Goal: Navigation & Orientation: Understand site structure

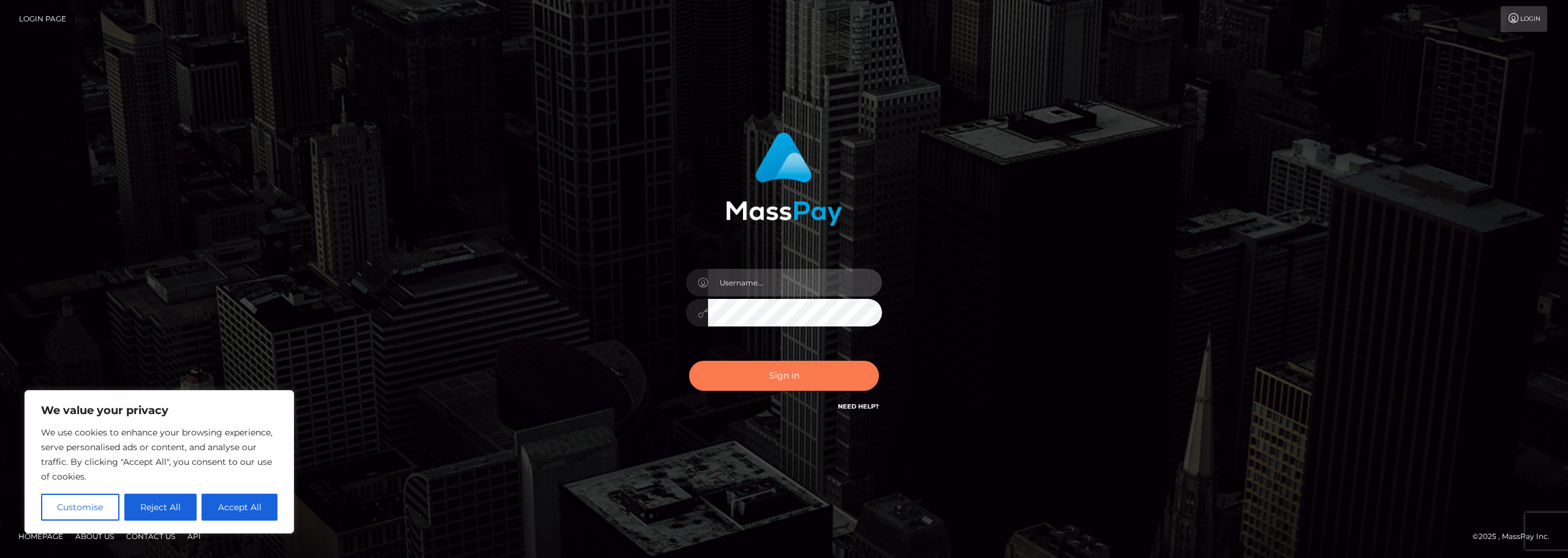
type input "christine.le-vel"
click at [797, 369] on button "Sign in" at bounding box center [784, 376] width 190 height 30
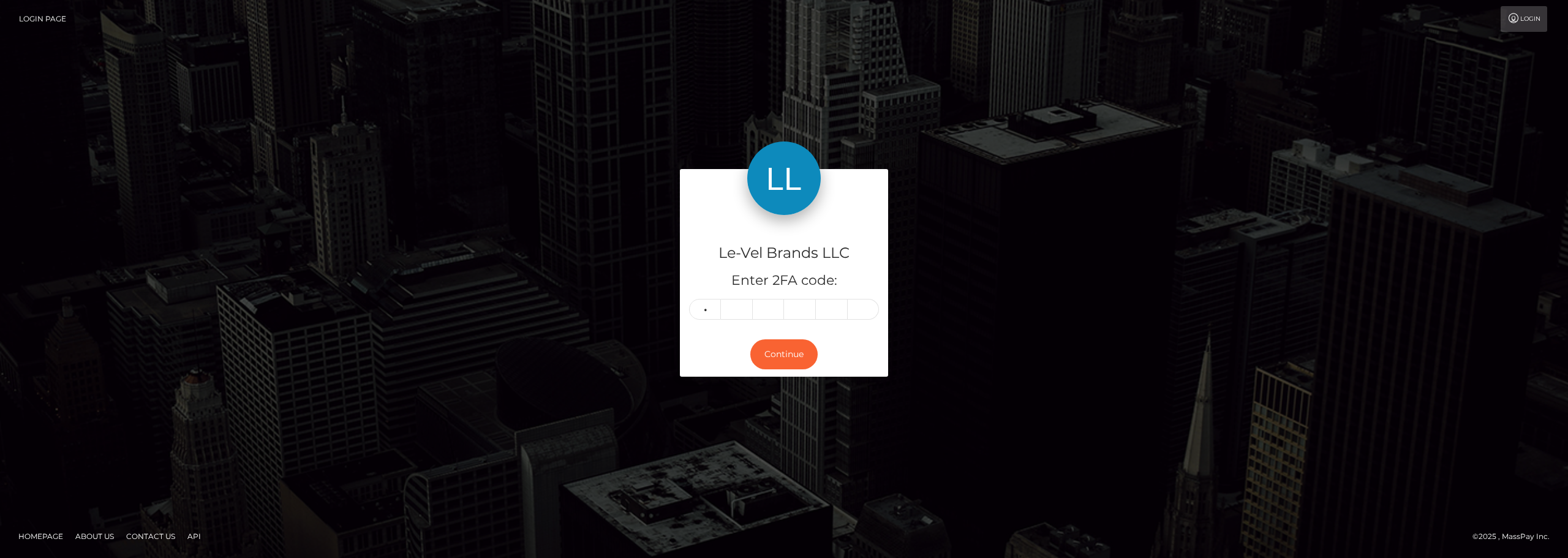
type input "8"
type input "1"
type input "0"
type input "5"
type input "0"
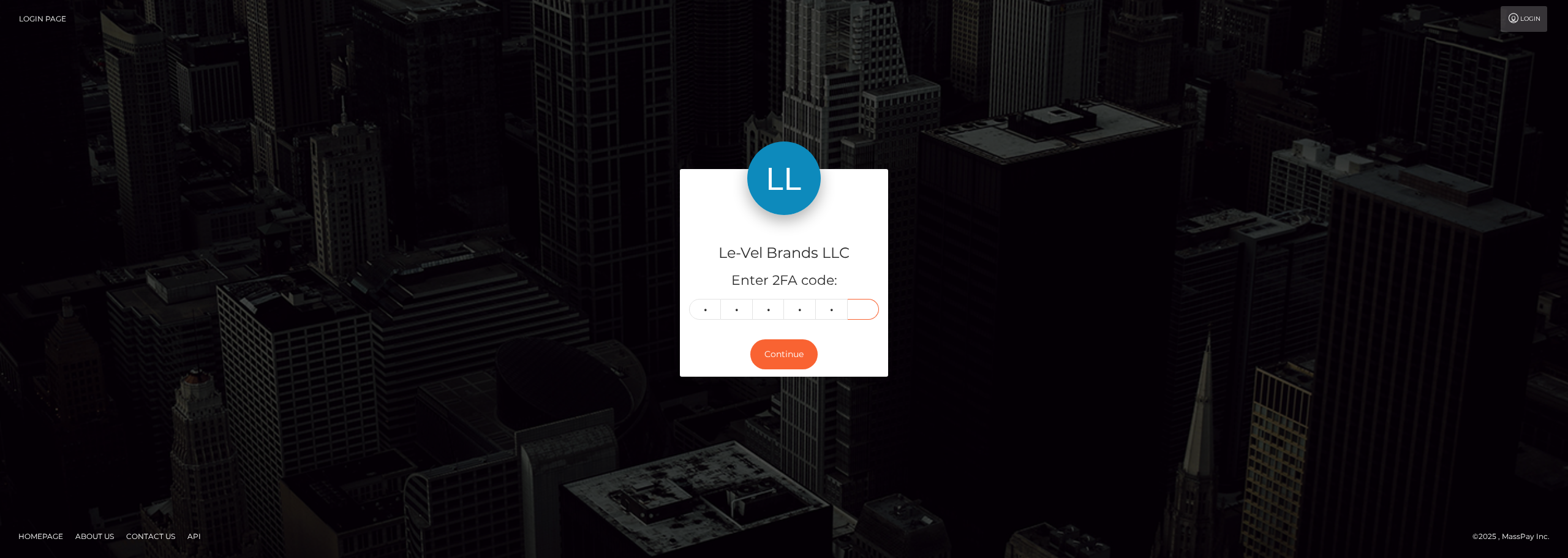
type input "2"
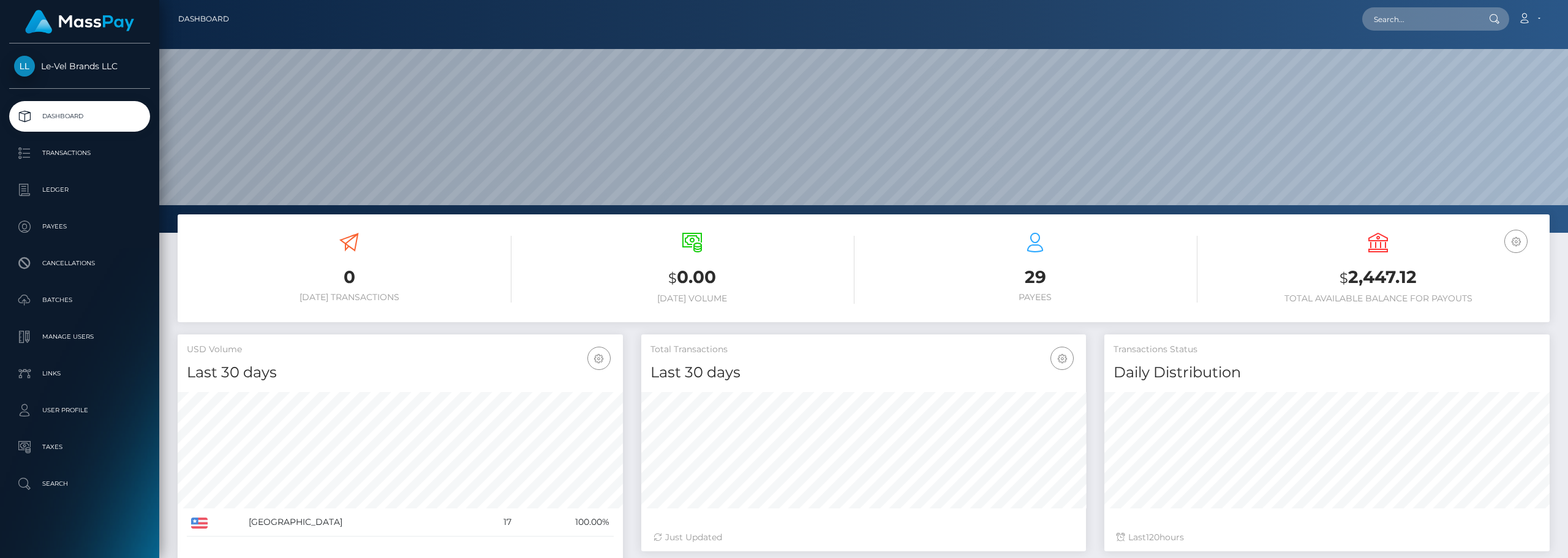
scroll to position [217, 445]
click at [1396, 305] on div "USD Balance $ 2,447.12 Total Available Balance for Payouts" at bounding box center [1379, 269] width 325 height 92
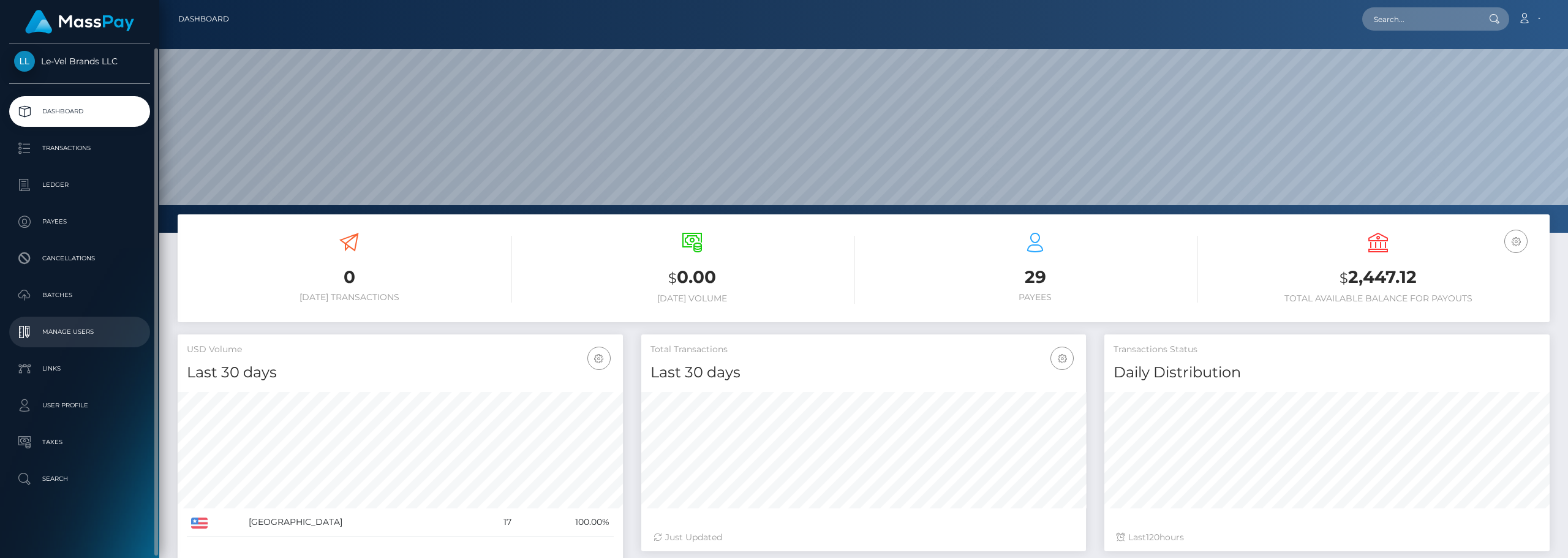
click at [55, 339] on p "Manage Users" at bounding box center [79, 332] width 131 height 18
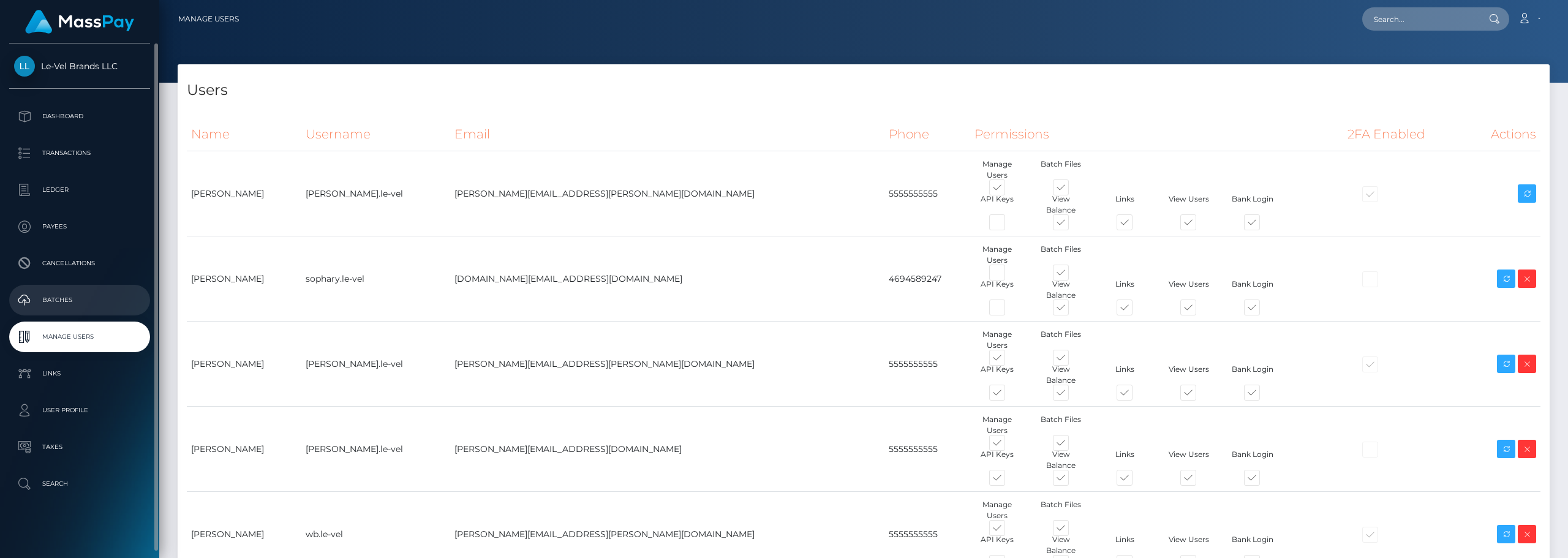
click at [49, 305] on p "Batches" at bounding box center [79, 300] width 131 height 18
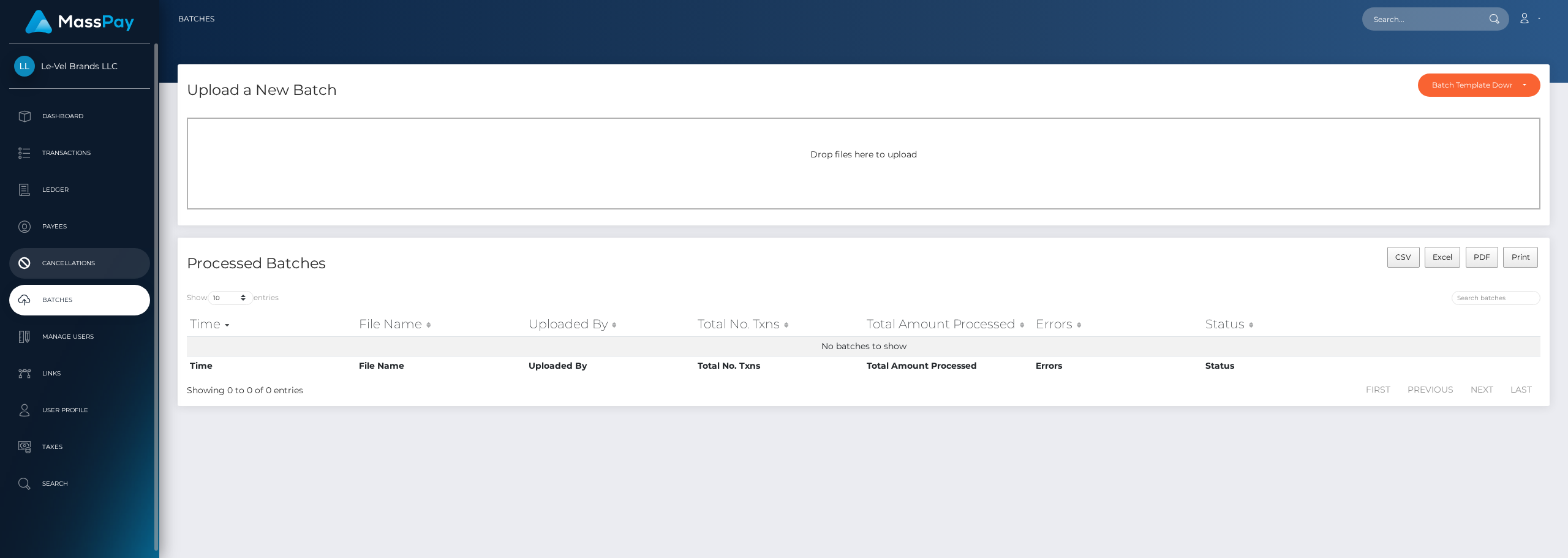
click at [52, 262] on p "Cancellations" at bounding box center [79, 263] width 131 height 18
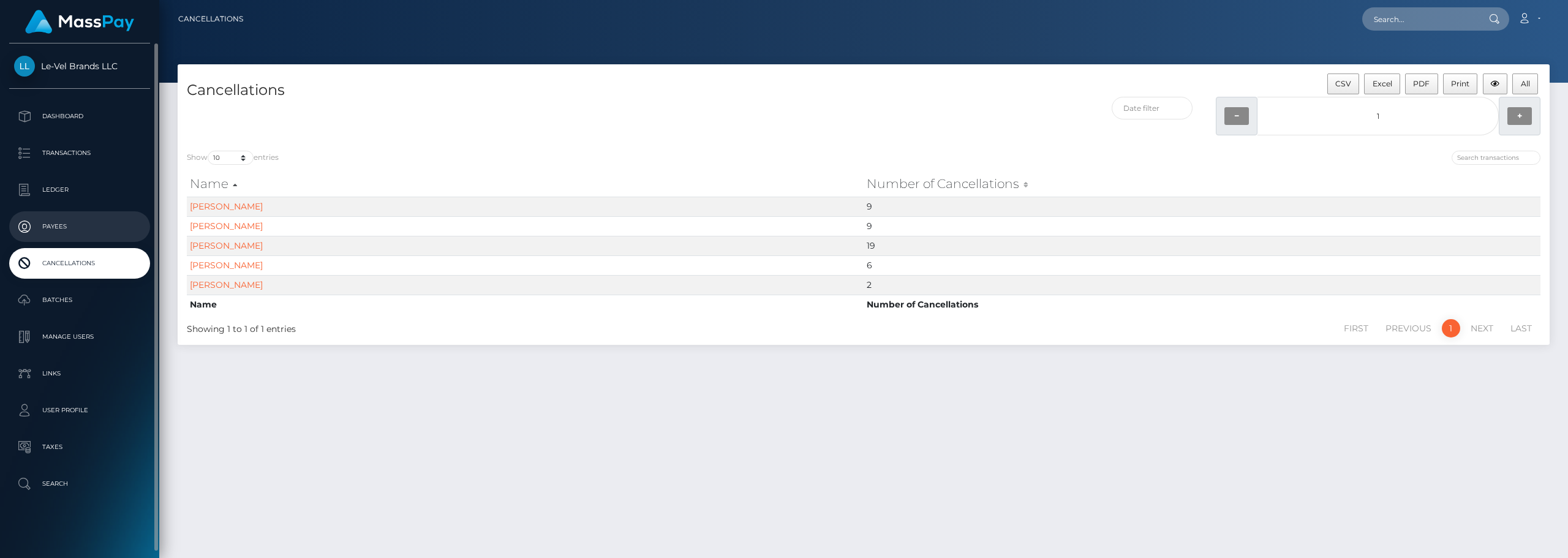
click at [51, 223] on p "Payees" at bounding box center [79, 226] width 131 height 18
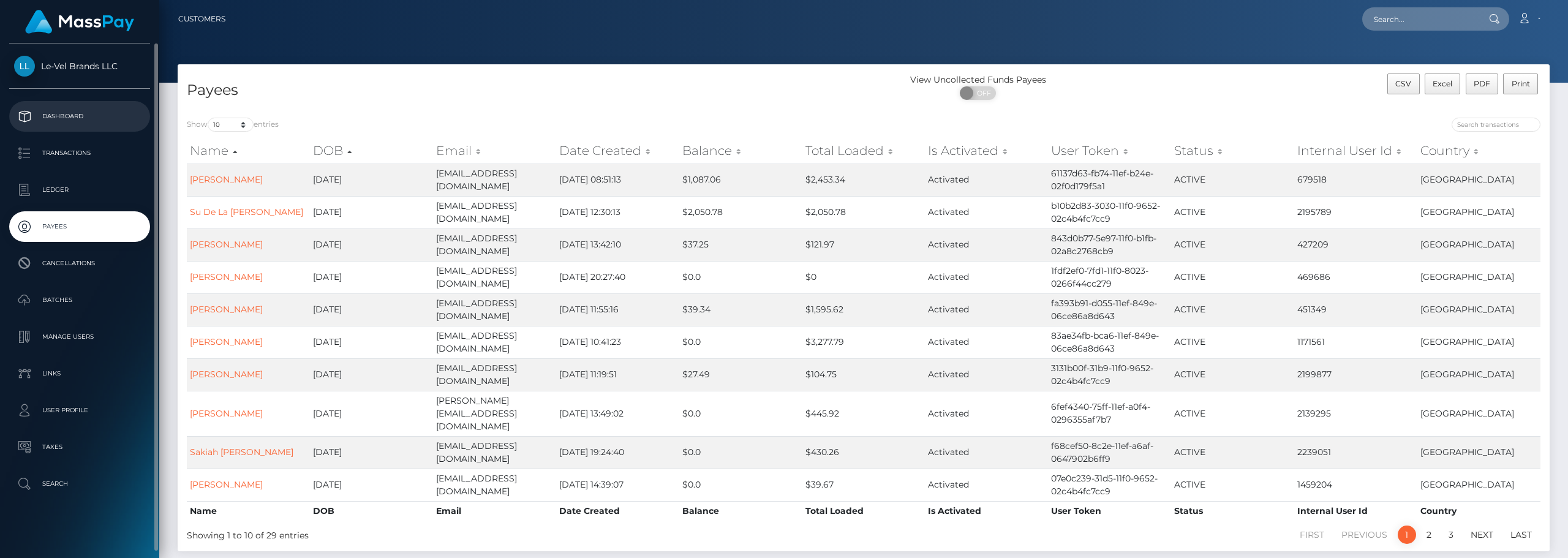
click at [58, 116] on p "Dashboard" at bounding box center [79, 116] width 131 height 18
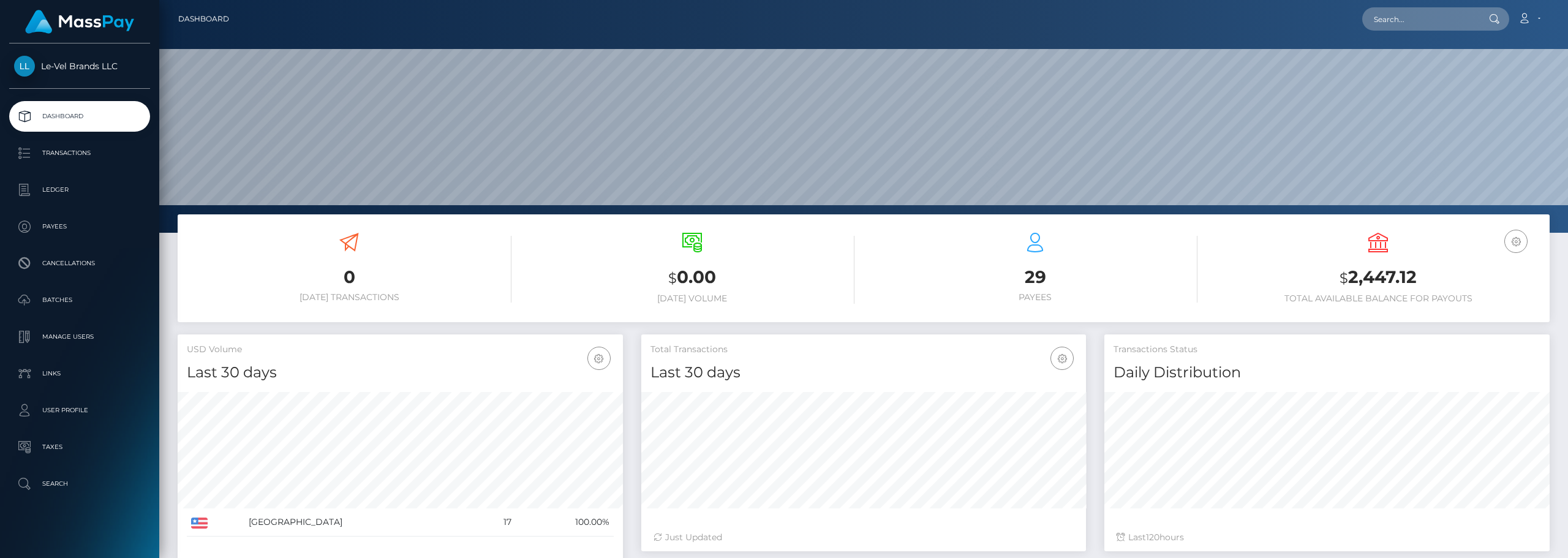
scroll to position [217, 445]
click at [1515, 241] on icon "button" at bounding box center [1516, 241] width 15 height 15
click at [1305, 282] on h3 "$ 2,447.12" at bounding box center [1379, 277] width 325 height 25
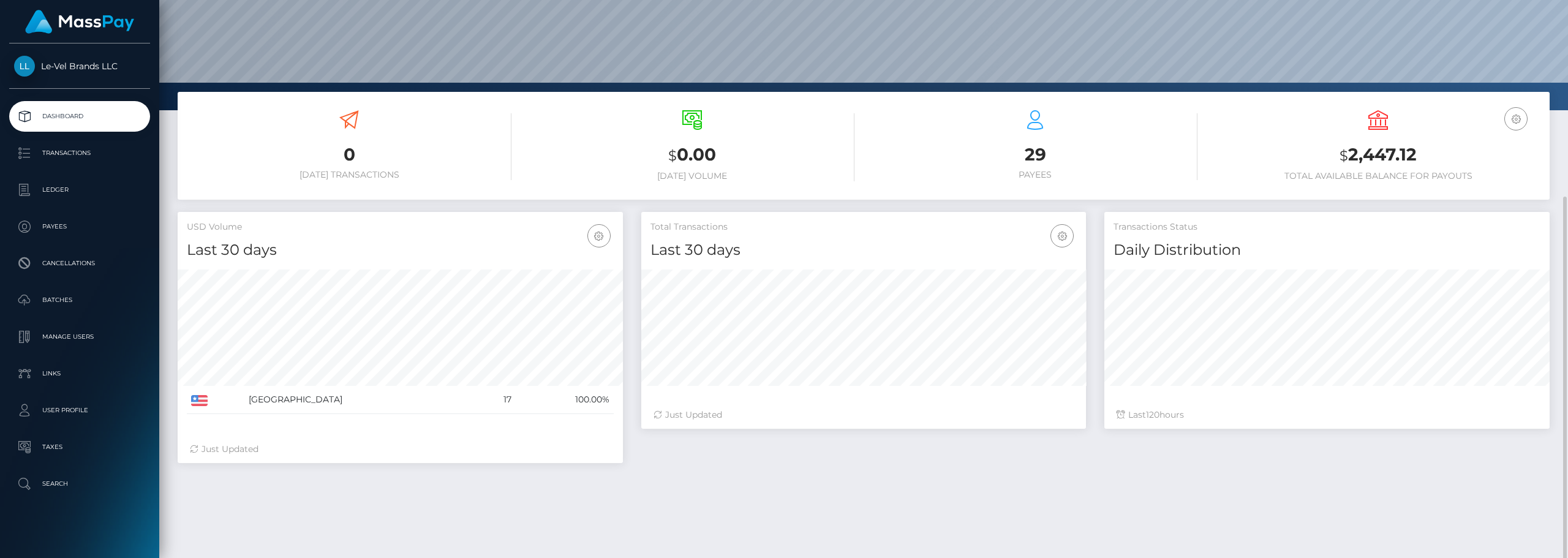
scroll to position [182, 0]
